Goal: Task Accomplishment & Management: Use online tool/utility

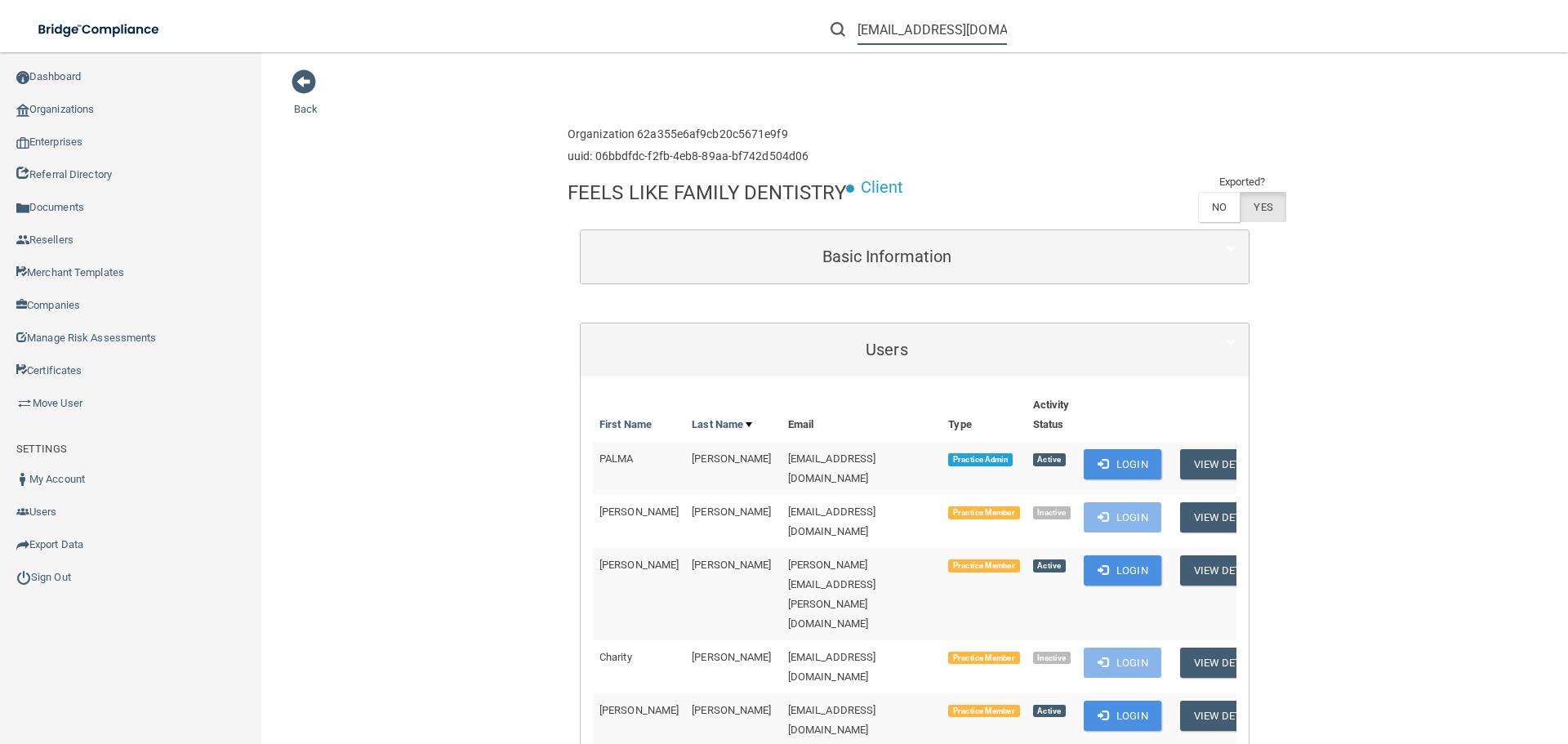
click at [906, 24] on input "[EMAIL_ADDRESS][DOMAIN_NAME]" at bounding box center [932, 29] width 150 height 30
paste input "[PERSON_NAME][EMAIL_ADDRESS][DOMAIN_NAME]"
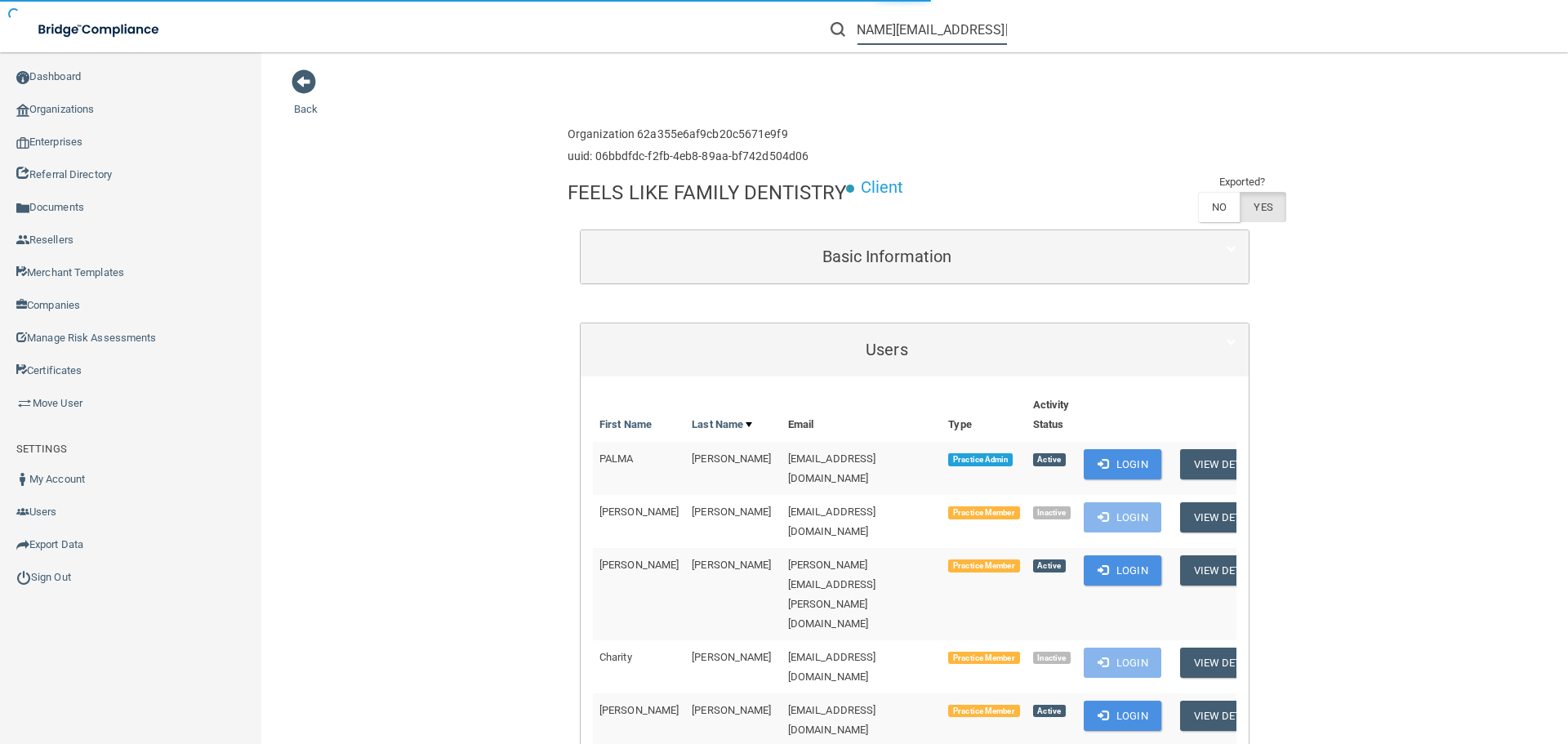
type input "[PERSON_NAME][EMAIL_ADDRESS][DOMAIN_NAME]"
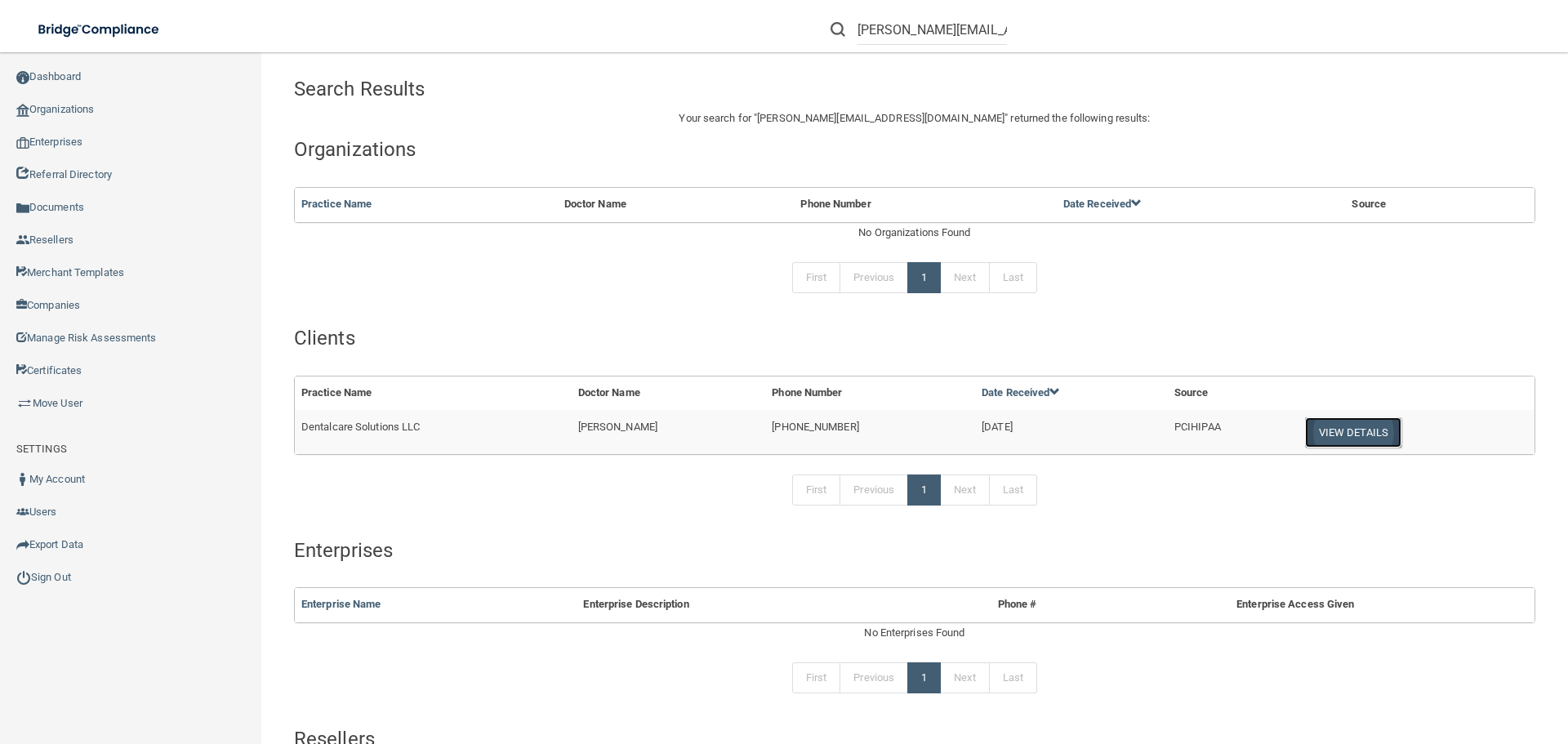
click at [1346, 441] on button "View Details" at bounding box center [1354, 432] width 97 height 30
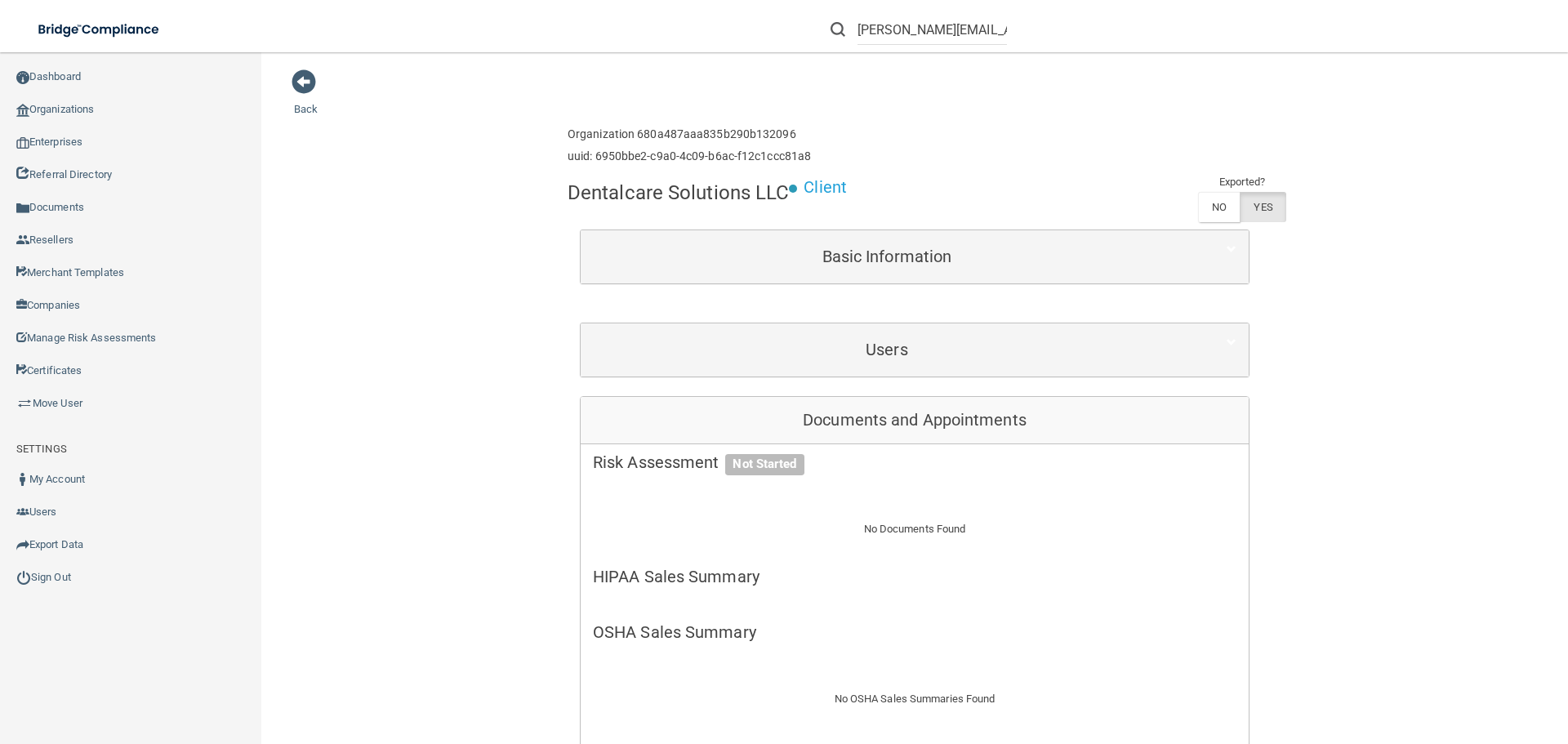
click at [806, 323] on div "Users" at bounding box center [914, 349] width 668 height 53
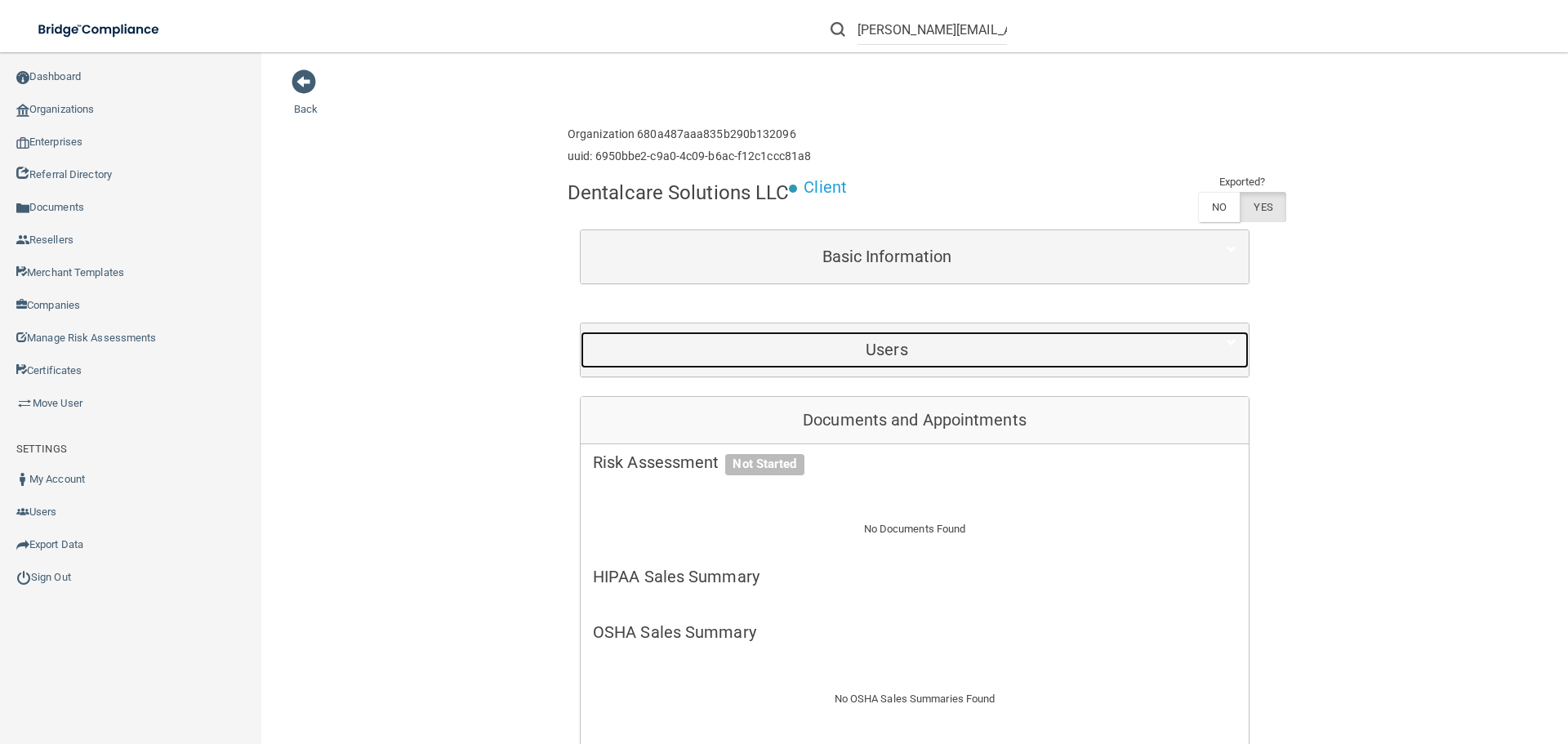
click at [838, 343] on h5 "Users" at bounding box center [887, 349] width 588 height 18
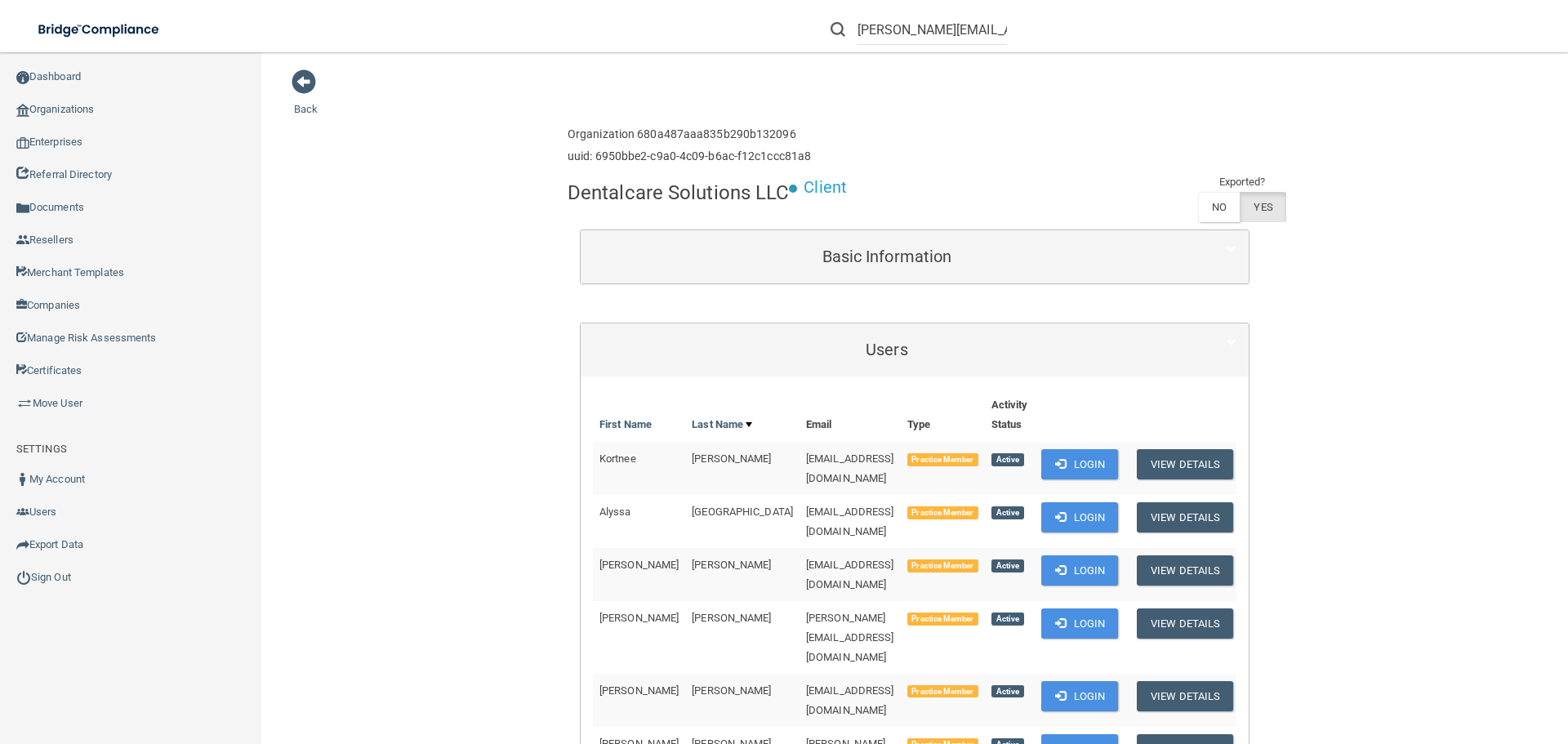
scroll to position [548, 0]
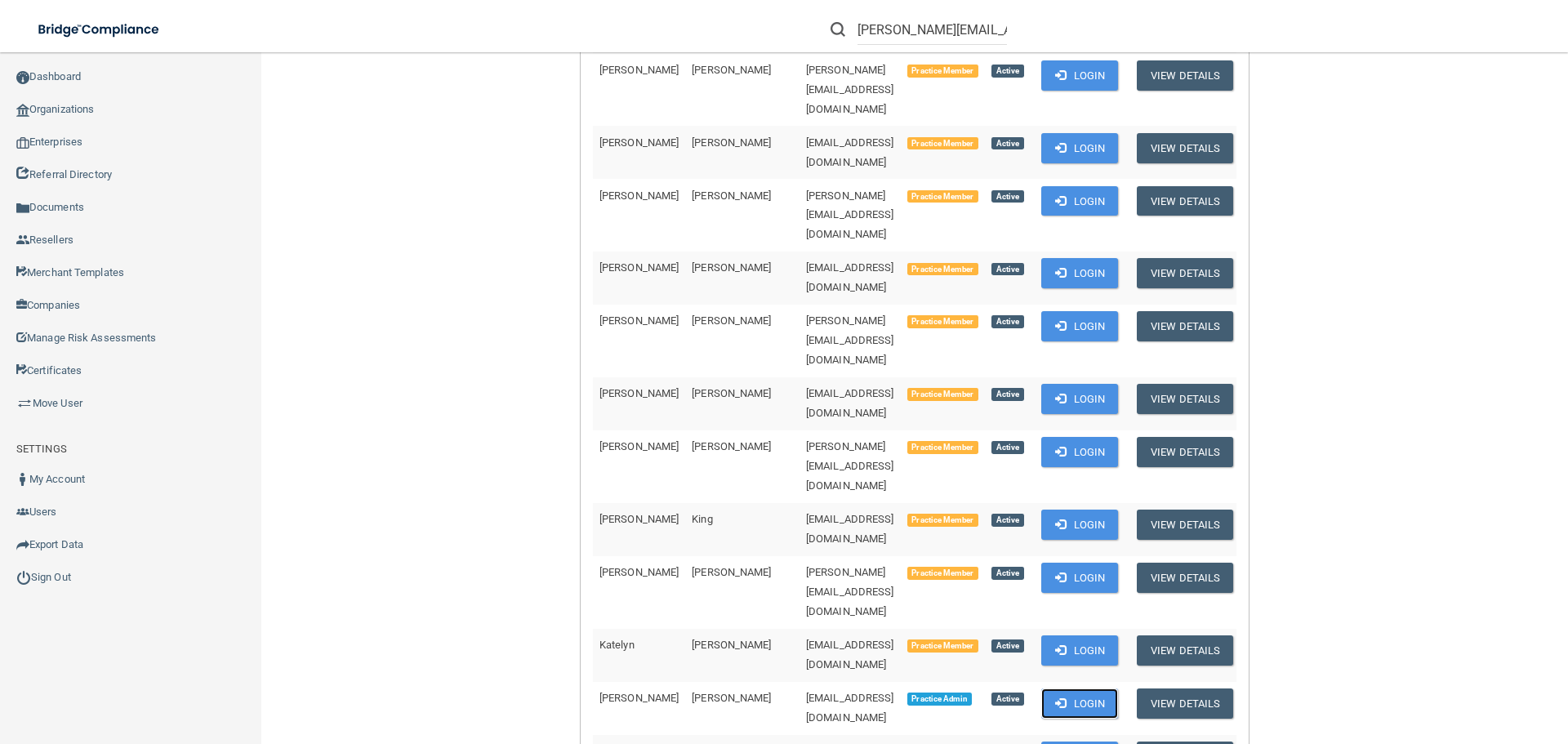
click at [1056, 688] on button "Login" at bounding box center [1080, 703] width 78 height 30
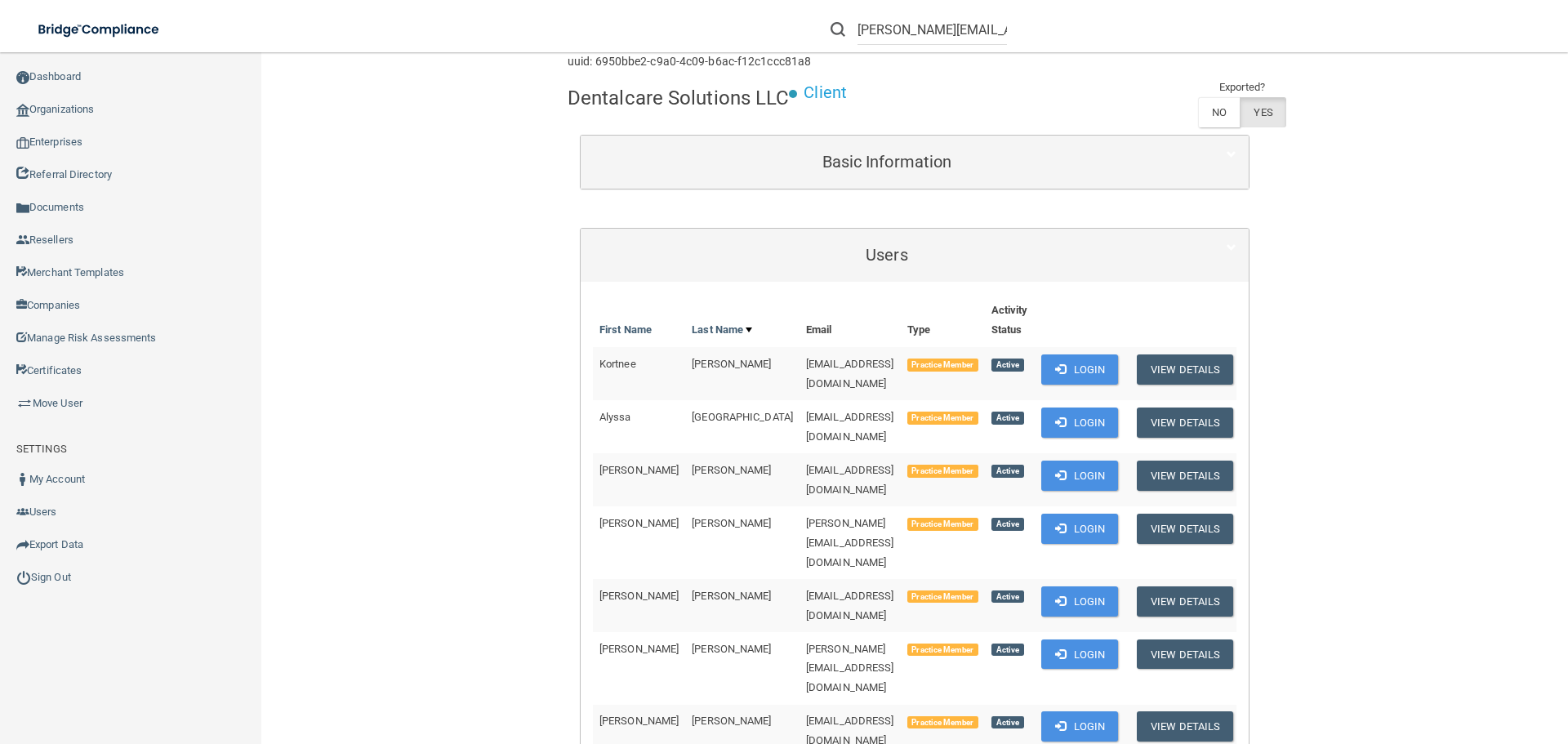
scroll to position [0, 0]
